Goal: Information Seeking & Learning: Learn about a topic

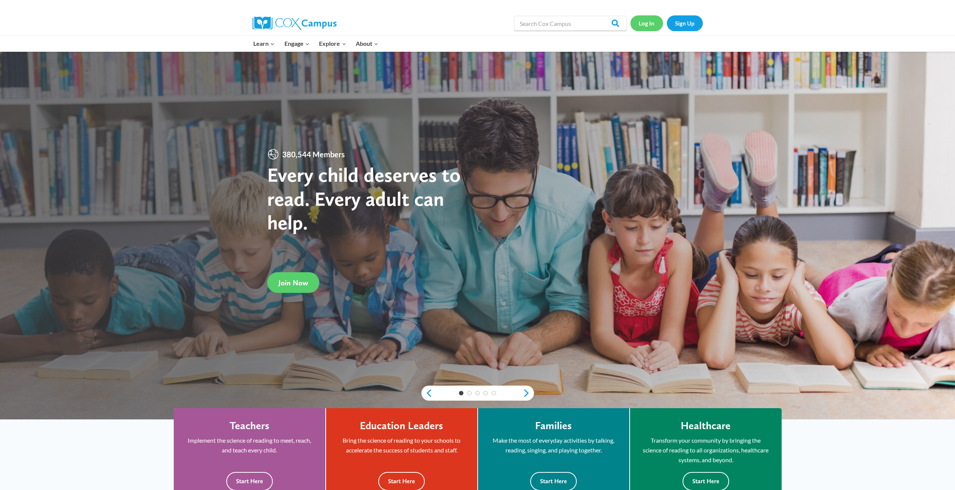
click at [657, 24] on link "Log In" at bounding box center [647, 22] width 33 height 15
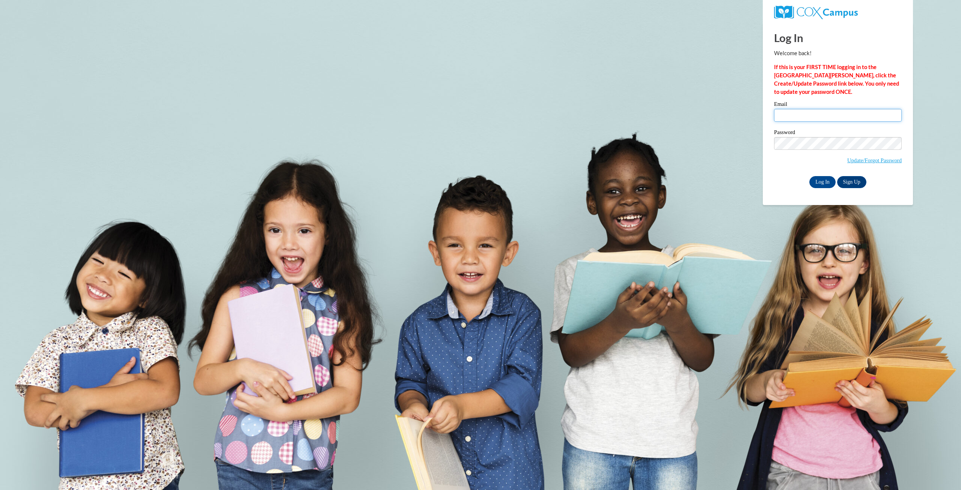
click at [827, 115] on input "Email" at bounding box center [838, 115] width 128 height 13
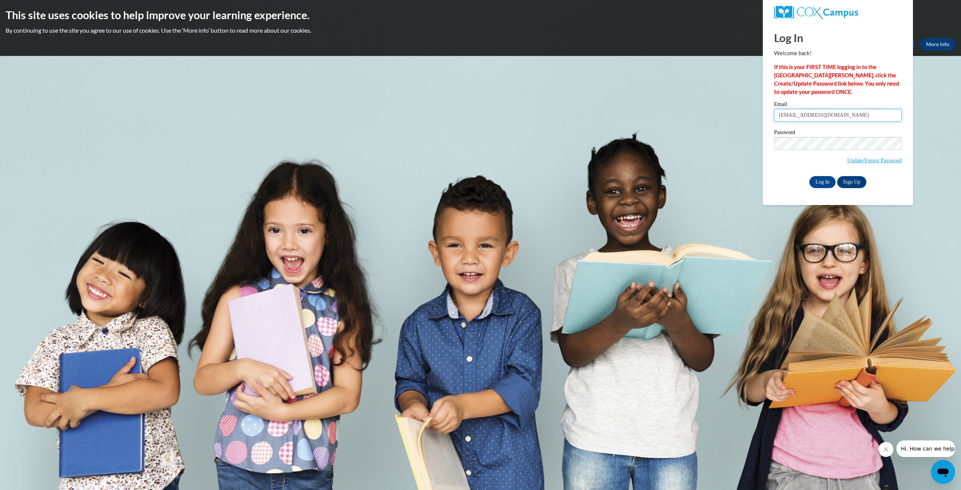
type input "cwest14@wildcat.fvsu.edu"
click at [809, 176] on input "Log In" at bounding box center [822, 182] width 26 height 12
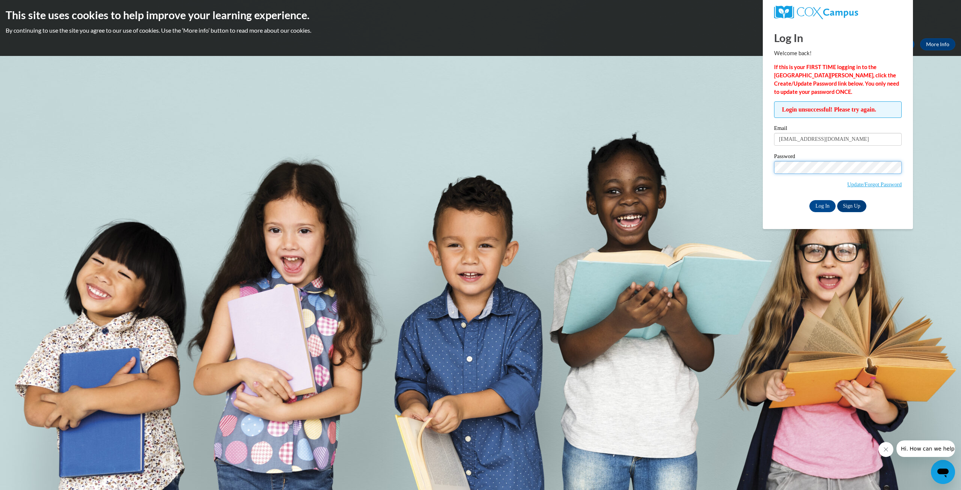
click at [809, 200] on input "Log In" at bounding box center [822, 206] width 26 height 12
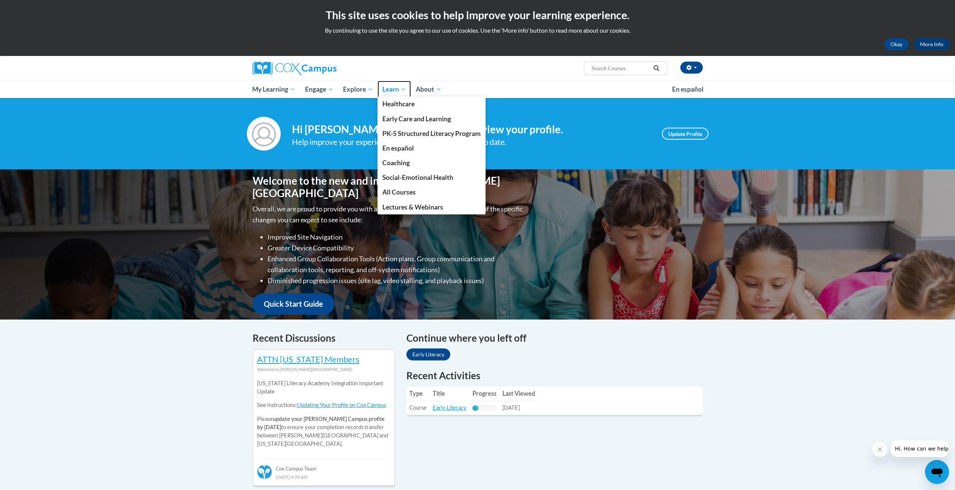
click at [398, 91] on span "Learn" at bounding box center [395, 89] width 24 height 9
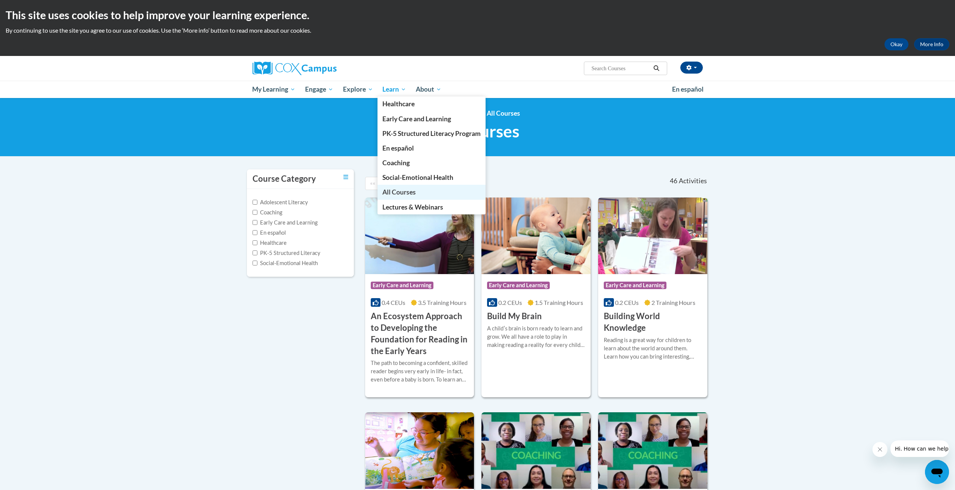
click at [422, 191] on link "All Courses" at bounding box center [432, 192] width 108 height 15
click at [406, 92] on span "Learn" at bounding box center [395, 89] width 24 height 9
click at [429, 192] on link "All Courses" at bounding box center [432, 192] width 108 height 15
